Goal: Information Seeking & Learning: Learn about a topic

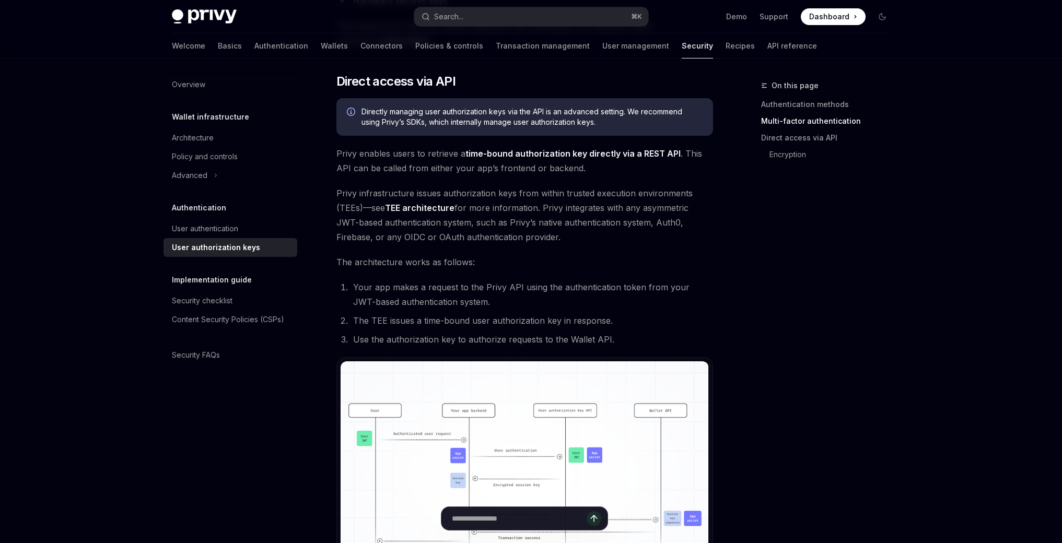
scroll to position [516, 0]
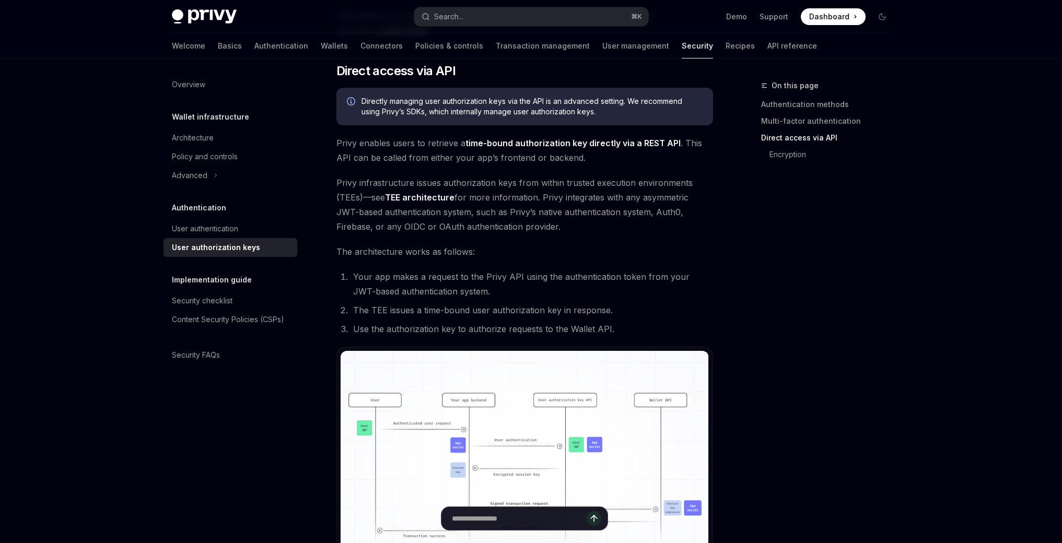
click at [436, 198] on link "TEE architecture" at bounding box center [419, 197] width 69 height 11
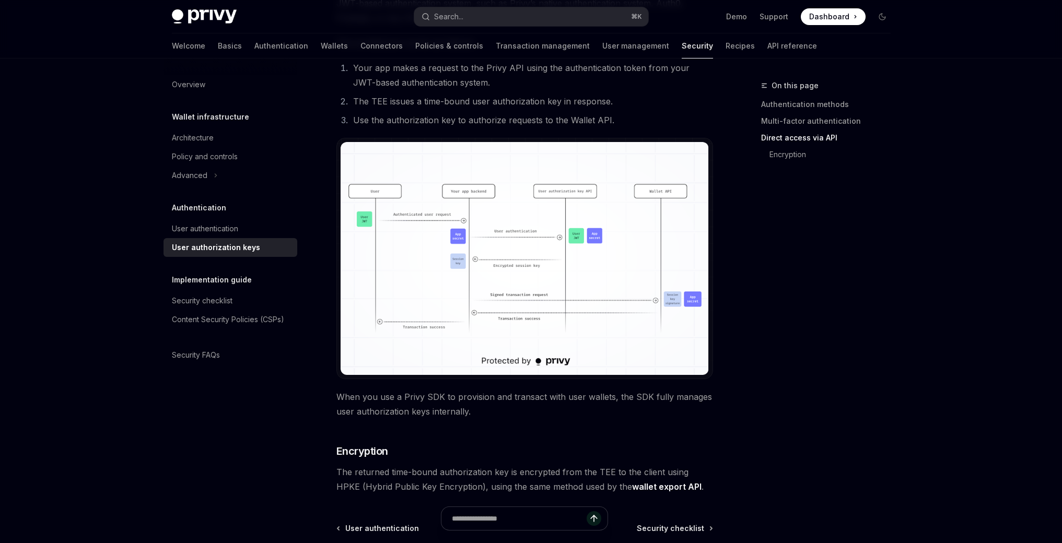
scroll to position [844, 0]
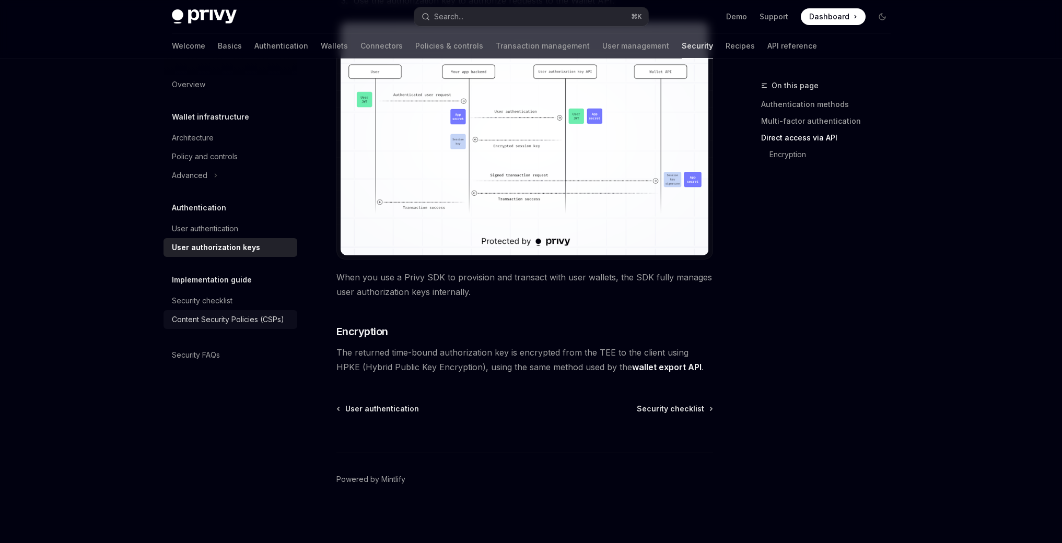
click at [253, 319] on div "Content Security Policies (CSPs)" at bounding box center [228, 319] width 112 height 13
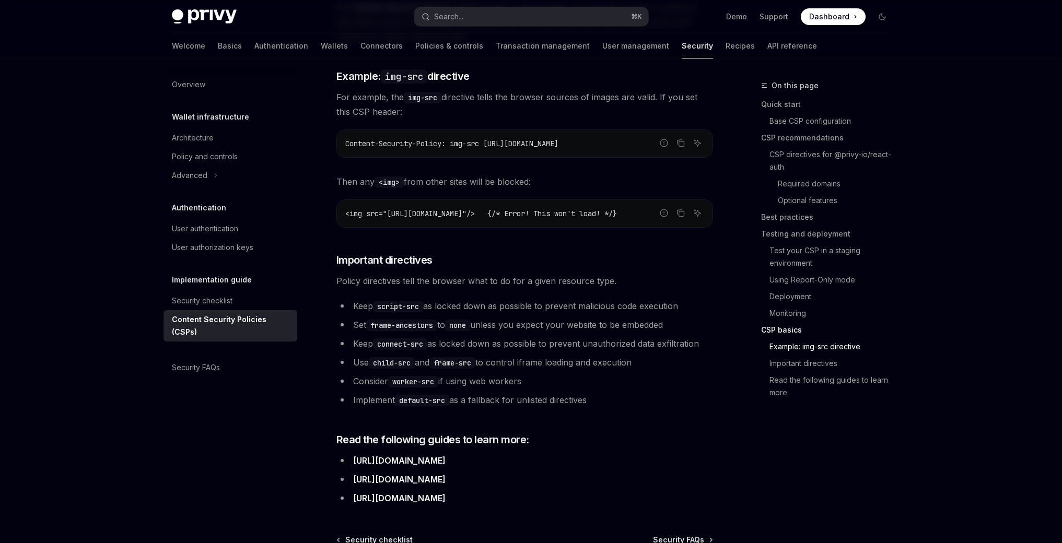
scroll to position [2513, 0]
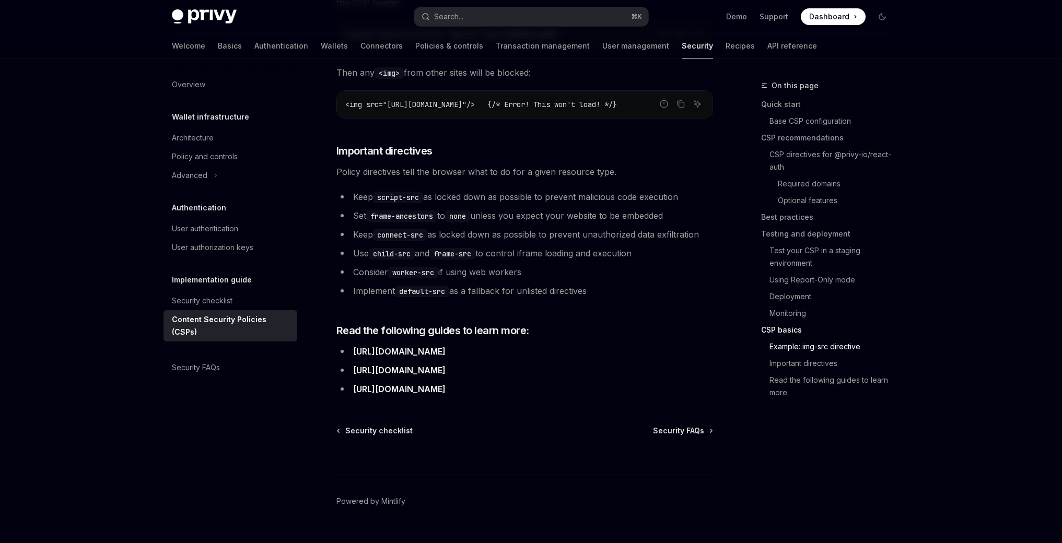
type textarea "*"
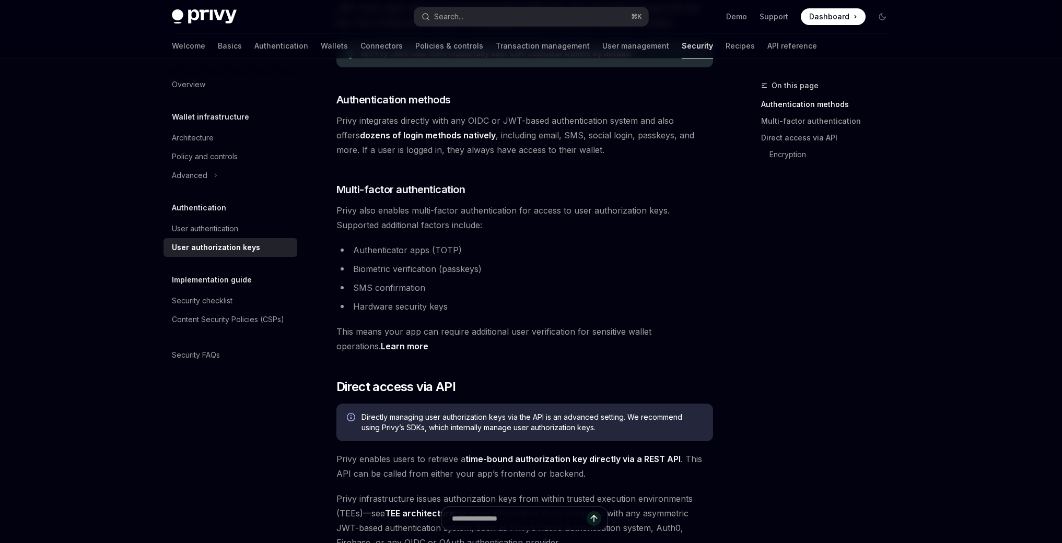
scroll to position [403, 0]
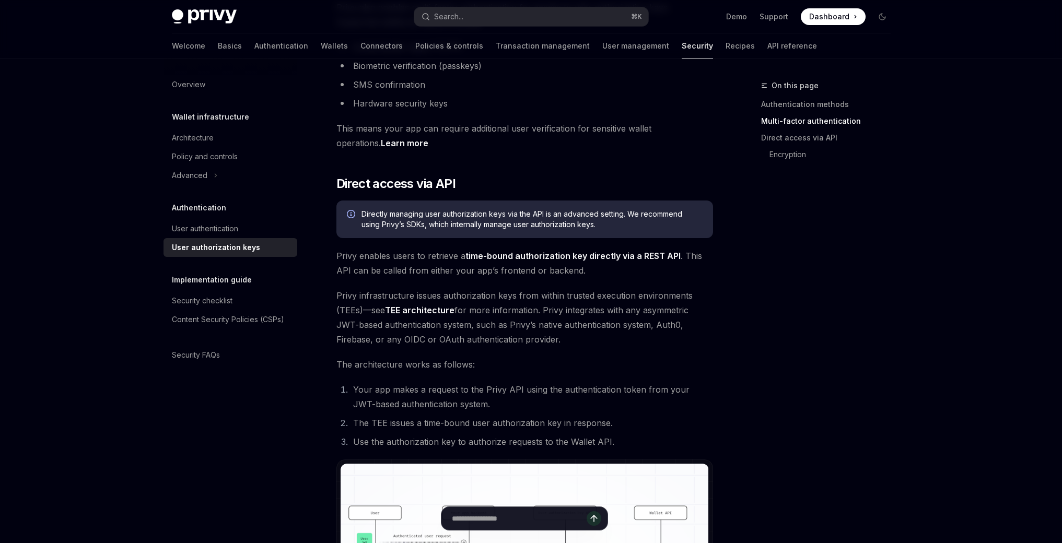
click at [425, 309] on link "TEE architecture" at bounding box center [419, 310] width 69 height 11
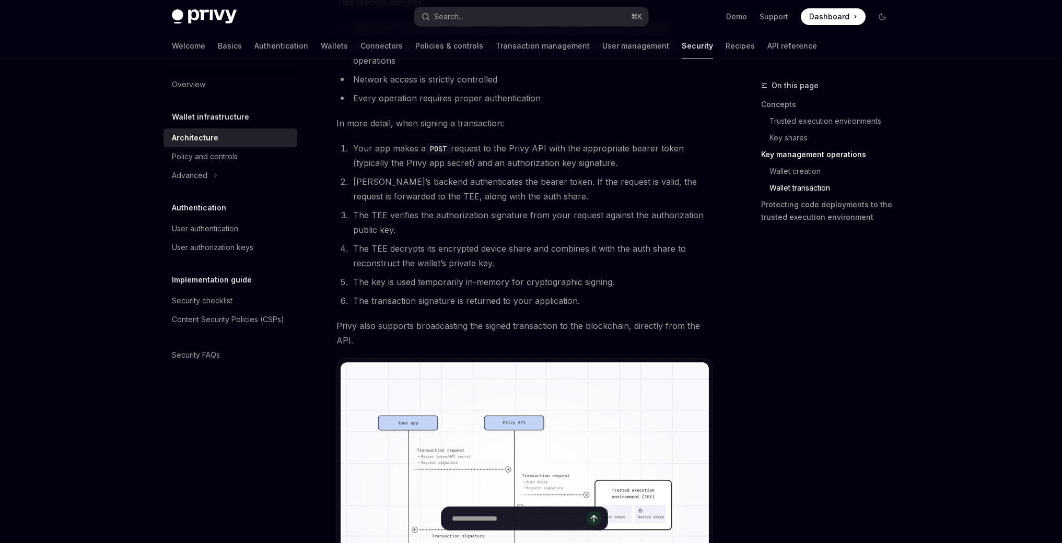
scroll to position [1652, 0]
